Goal: Browse casually

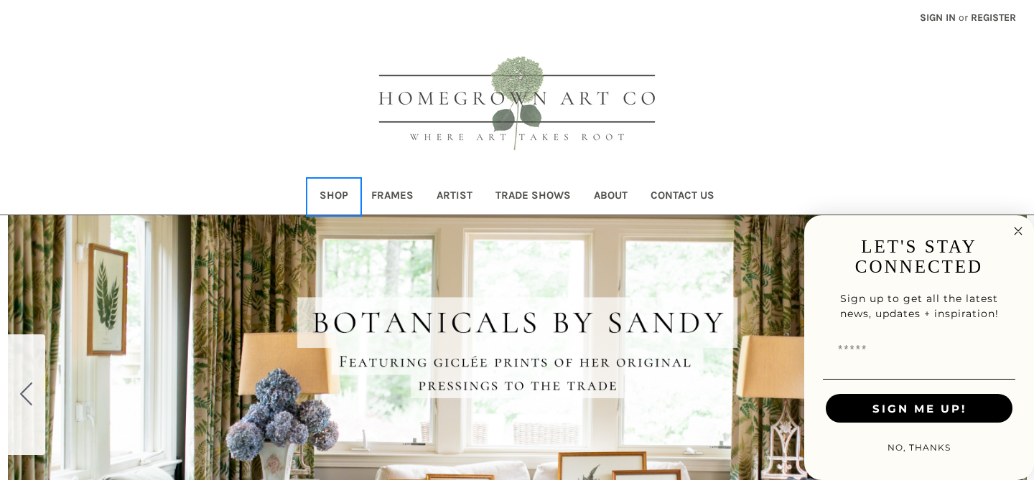
click at [339, 192] on link "Shop" at bounding box center [334, 197] width 52 height 35
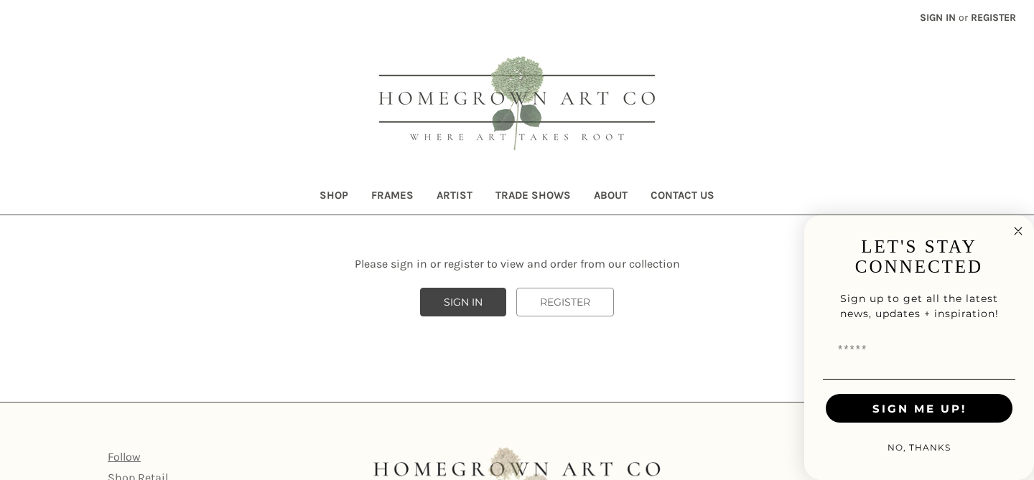
scroll to position [115, 0]
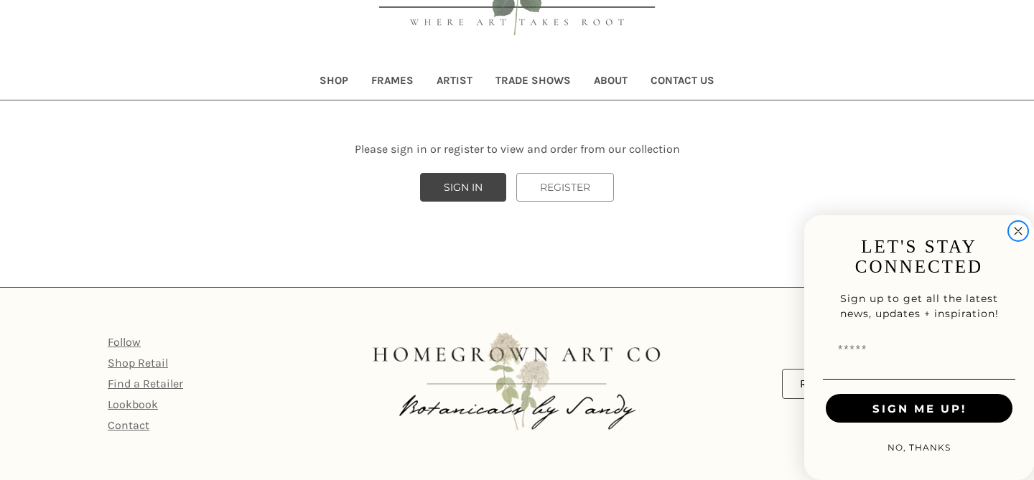
click at [1020, 228] on icon "Close dialog" at bounding box center [1018, 231] width 7 height 7
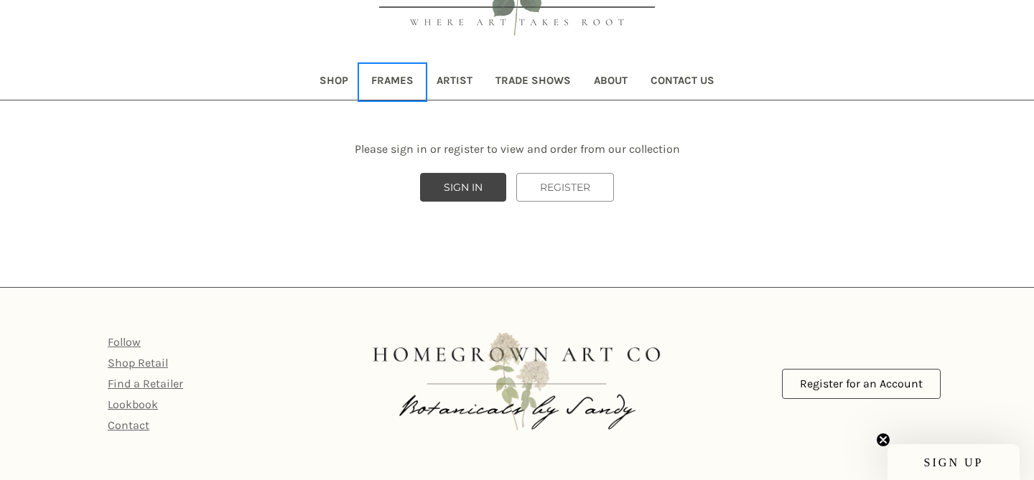
click at [391, 83] on link "Frames" at bounding box center [392, 82] width 65 height 35
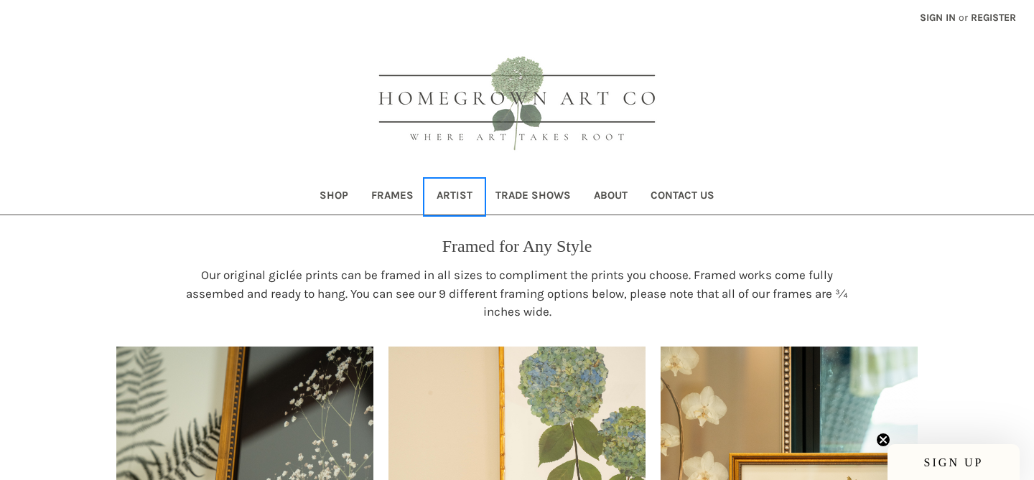
click at [448, 195] on link "Artist" at bounding box center [454, 197] width 59 height 35
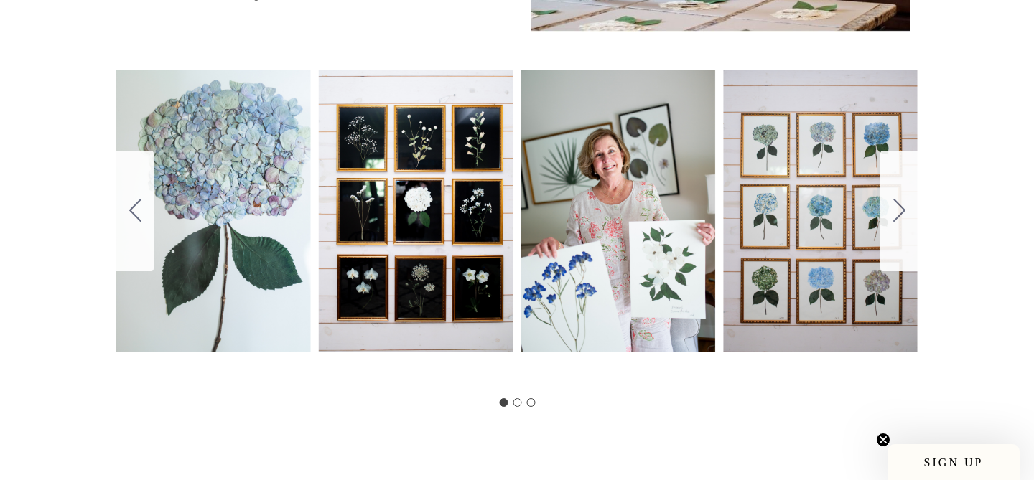
scroll to position [780, 0]
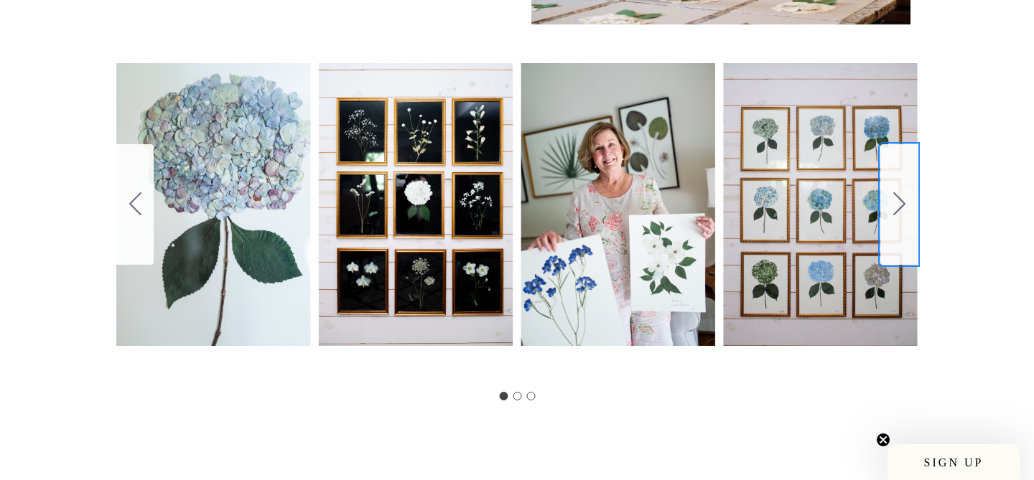
click at [893, 202] on icon "Go to slide 2" at bounding box center [899, 203] width 12 height 23
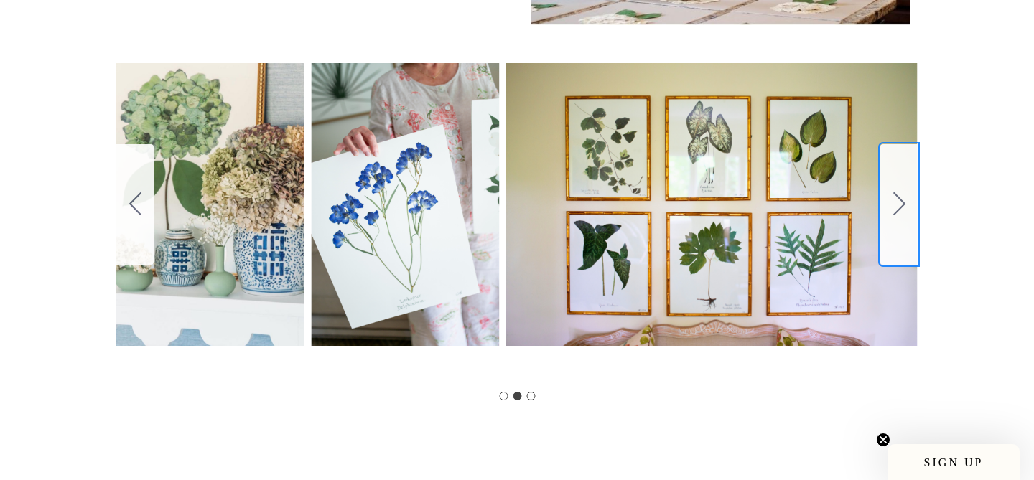
click at [893, 202] on icon "Go to slide 3" at bounding box center [899, 203] width 12 height 23
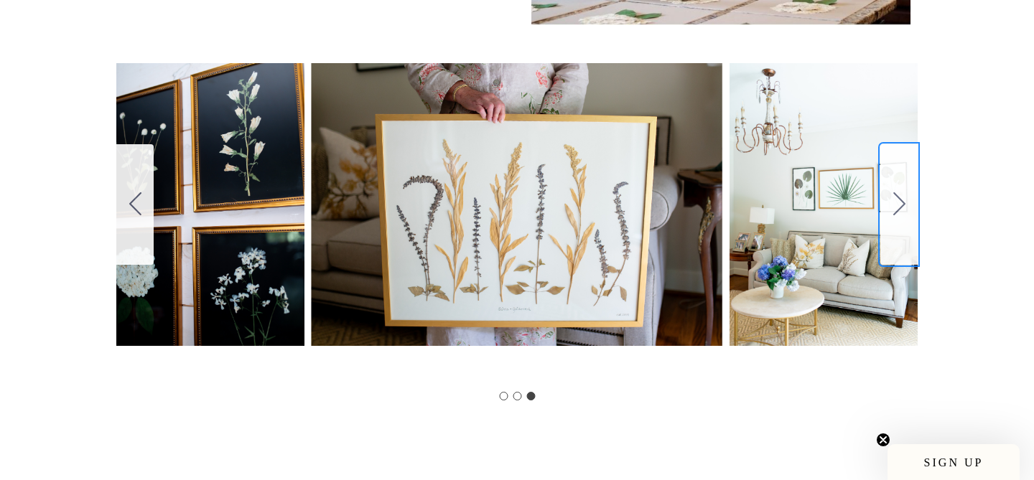
click at [893, 202] on icon "Go to slide 1" at bounding box center [899, 203] width 12 height 23
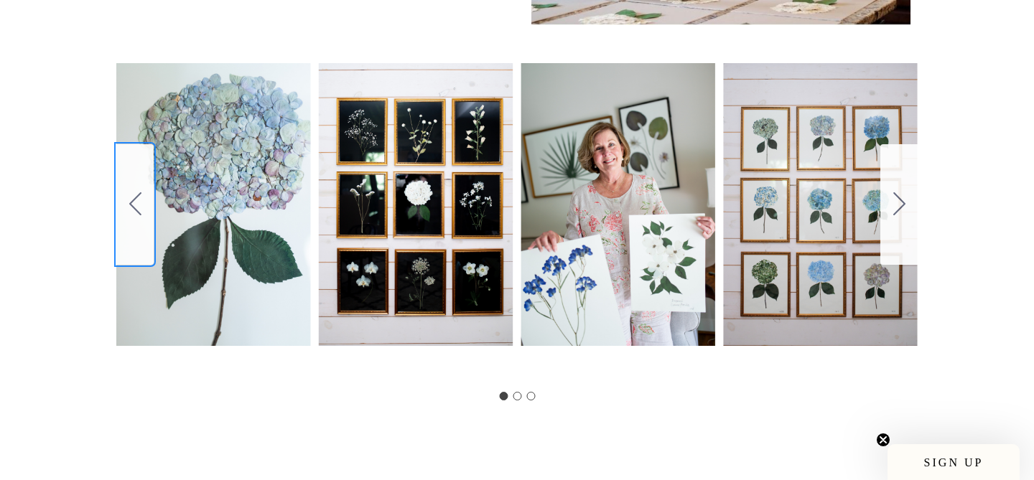
click at [136, 192] on icon "Go to slide 3" at bounding box center [135, 203] width 12 height 23
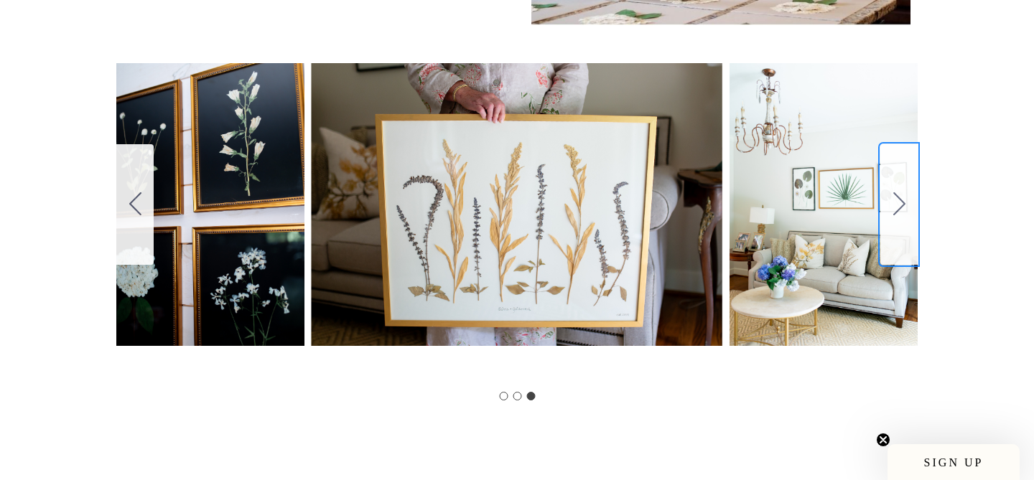
click at [897, 192] on icon "Go to slide 1" at bounding box center [899, 203] width 12 height 23
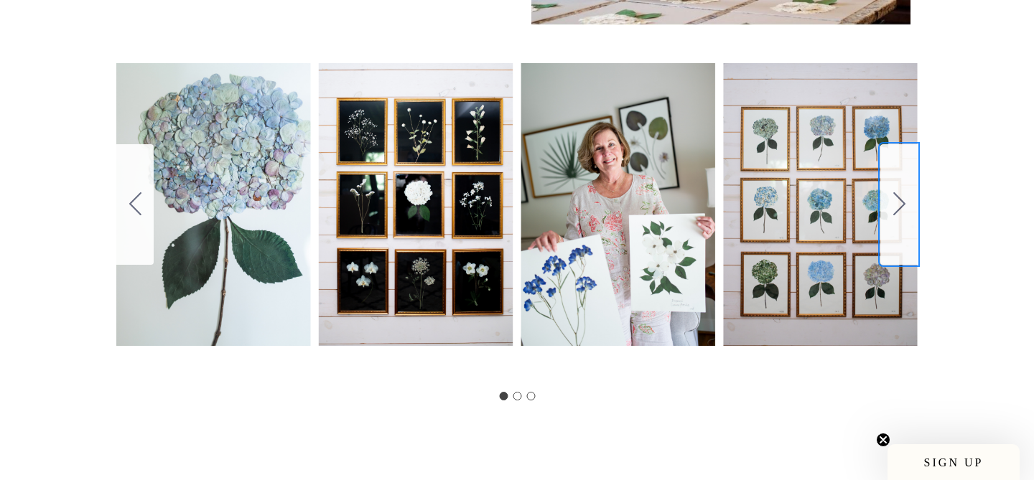
click at [897, 192] on icon "Go to slide 2" at bounding box center [899, 203] width 12 height 23
